Goal: Transaction & Acquisition: Purchase product/service

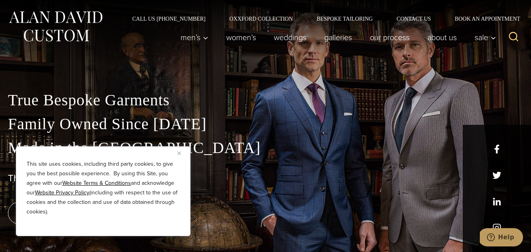
click at [203, 87] on div "True Bespoke Garments Family Owned Since 1913 Made in the United States The Bes…" at bounding box center [265, 149] width 531 height 203
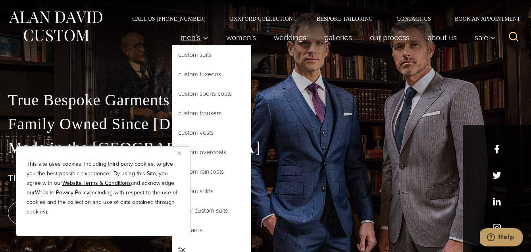
click at [202, 38] on icon "Primary Navigation" at bounding box center [205, 38] width 7 height 7
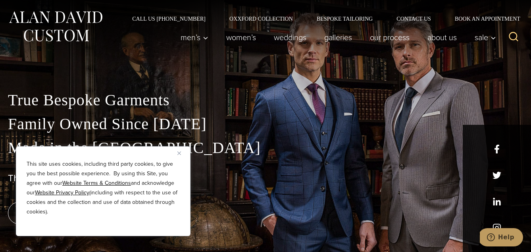
click at [178, 150] on button "Close" at bounding box center [182, 153] width 10 height 10
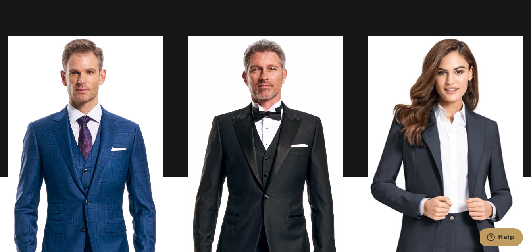
scroll to position [539, 0]
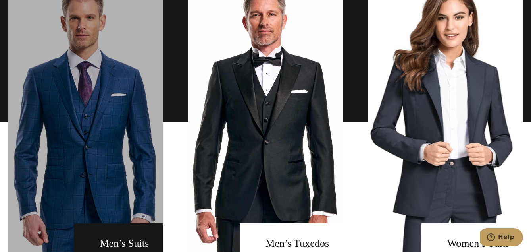
click at [97, 123] on link "men's suits" at bounding box center [85, 122] width 155 height 282
